Goal: Transaction & Acquisition: Purchase product/service

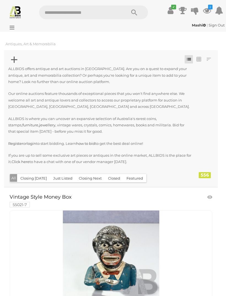
click at [89, 179] on button "Closing Next" at bounding box center [89, 178] width 29 height 9
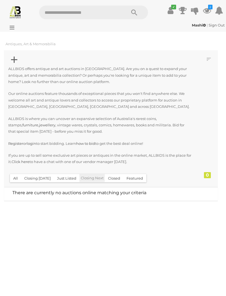
click at [65, 174] on button "Just Listed" at bounding box center [67, 178] width 26 height 9
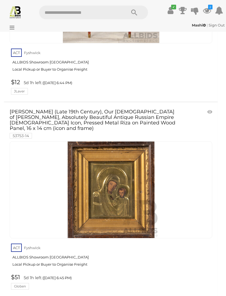
scroll to position [5714, 0]
click at [208, 108] on link at bounding box center [210, 112] width 9 height 8
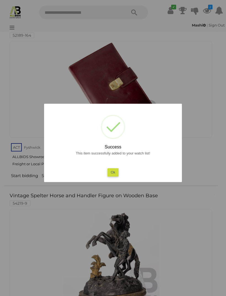
scroll to position [6361, 0]
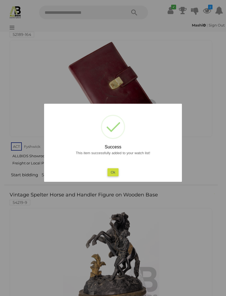
click at [116, 176] on button "Ok" at bounding box center [112, 172] width 11 height 8
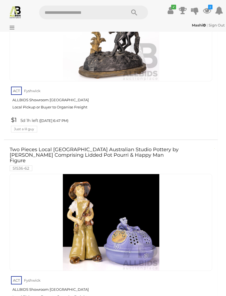
scroll to position [6585, 0]
click at [209, 145] on link at bounding box center [210, 149] width 9 height 8
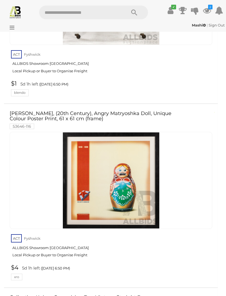
scroll to position [7508, 0]
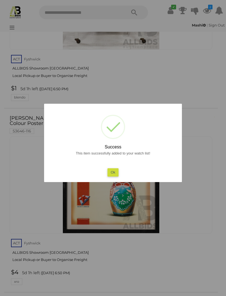
click at [113, 176] on button "Ok" at bounding box center [112, 172] width 11 height 8
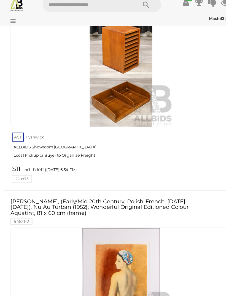
scroll to position [8726, 0]
click at [135, 190] on link "Moise Kisling, (Early/Mid 20th Century, Polish-French, 1891-1953), Nu Au Turban…" at bounding box center [95, 201] width 170 height 23
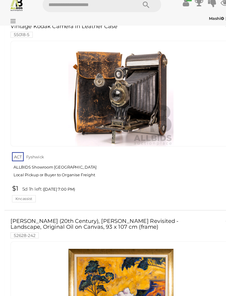
scroll to position [10352, 0]
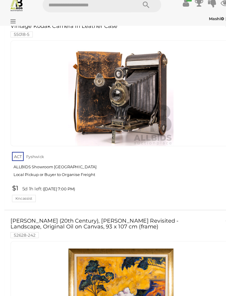
click at [188, 207] on div at bounding box center [198, 211] width 35 height 8
click at [194, 207] on div at bounding box center [198, 211] width 35 height 8
click at [194, 207] on div "Artist Unknown (20th Century), Van Gogh Revisited - Landscape, Original Oil on …" at bounding box center [111, 217] width 211 height 20
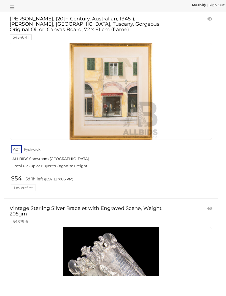
scroll to position [12122, 0]
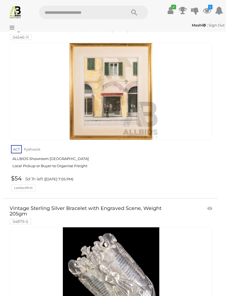
click at [209, 204] on link at bounding box center [210, 208] width 9 height 8
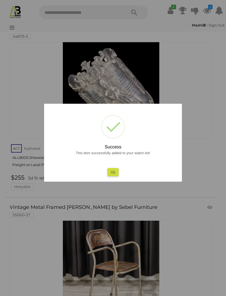
scroll to position [12307, 0]
click at [118, 176] on button "Ok" at bounding box center [112, 172] width 11 height 8
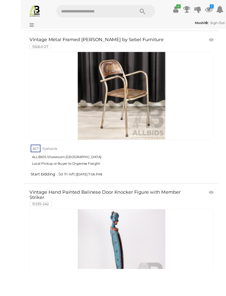
scroll to position [12486, 0]
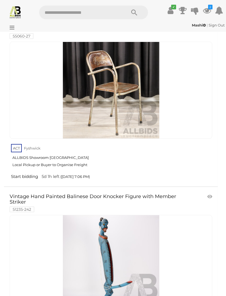
click at [210, 192] on link at bounding box center [210, 196] width 9 height 8
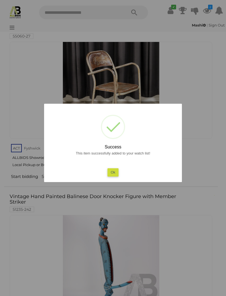
click at [114, 176] on button "Ok" at bounding box center [112, 172] width 11 height 8
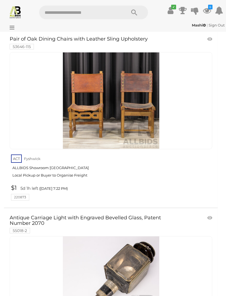
scroll to position [17520, 0]
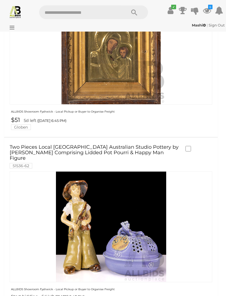
scroll to position [540, 0]
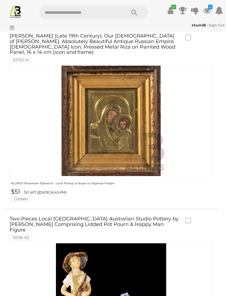
scroll to position [468, 0]
click at [123, 216] on link "Two Pieces Local Canberra Australian Studio Pottery by Leonie Lucey Comprising …" at bounding box center [95, 227] width 170 height 23
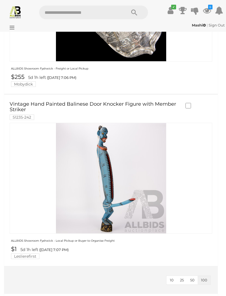
scroll to position [923, 0]
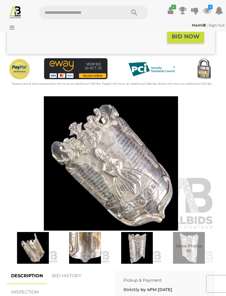
scroll to position [144, 0]
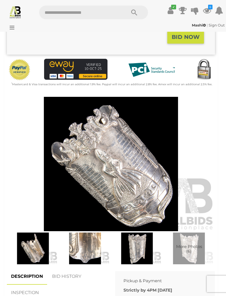
click at [36, 246] on img at bounding box center [32, 248] width 49 height 32
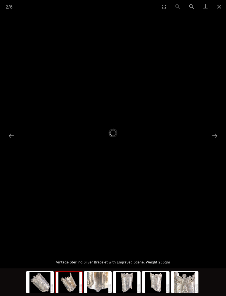
click at [108, 286] on div at bounding box center [113, 282] width 174 height 29
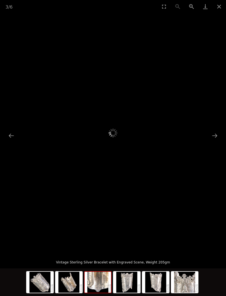
click at [93, 292] on img at bounding box center [98, 281] width 26 height 21
click at [99, 292] on img at bounding box center [98, 281] width 26 height 21
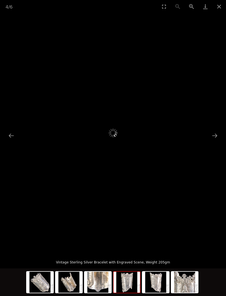
click at [128, 292] on img at bounding box center [126, 281] width 26 height 21
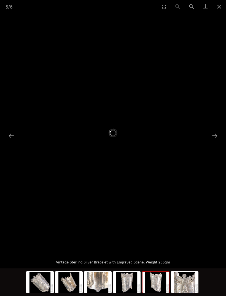
click at [158, 292] on img at bounding box center [155, 281] width 26 height 21
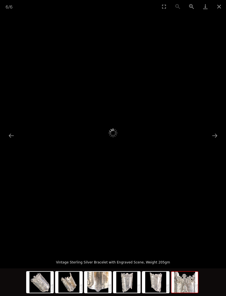
click at [186, 292] on img at bounding box center [184, 281] width 26 height 21
click at [218, 6] on button "Close gallery" at bounding box center [219, 6] width 14 height 13
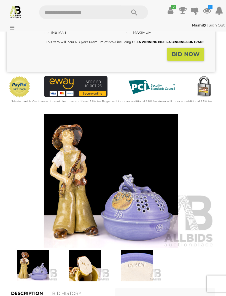
scroll to position [148, 0]
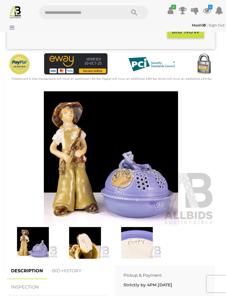
click at [30, 239] on img at bounding box center [32, 243] width 49 height 32
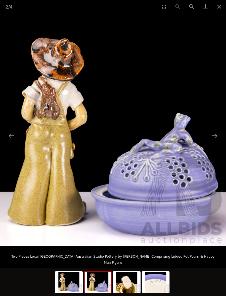
click at [216, 141] on button "Next slide" at bounding box center [215, 135] width 12 height 11
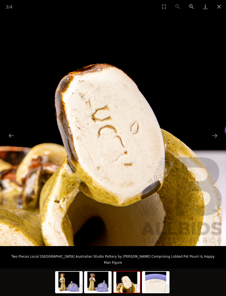
click at [218, 141] on button "Next slide" at bounding box center [215, 135] width 12 height 11
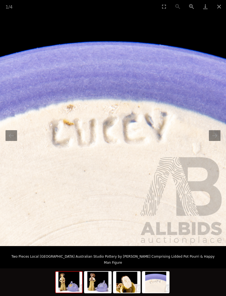
click at [69, 292] on img at bounding box center [69, 281] width 26 height 21
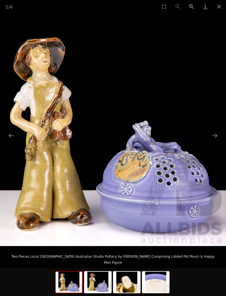
click at [219, 3] on button "Close gallery" at bounding box center [219, 6] width 14 height 13
